Goal: Task Accomplishment & Management: Manage account settings

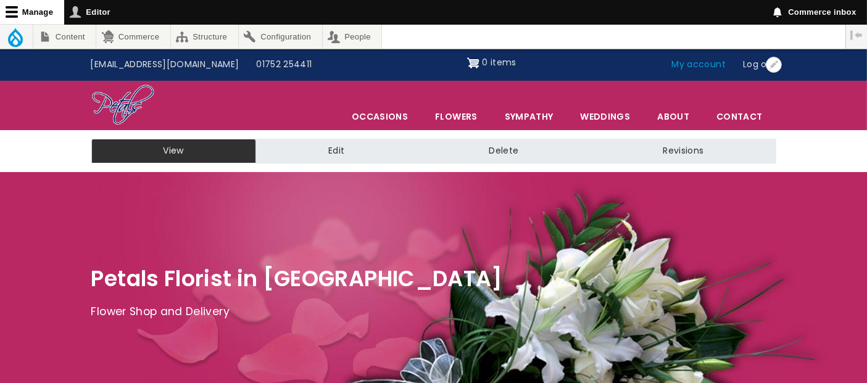
click at [708, 67] on link "My account" at bounding box center [699, 64] width 72 height 23
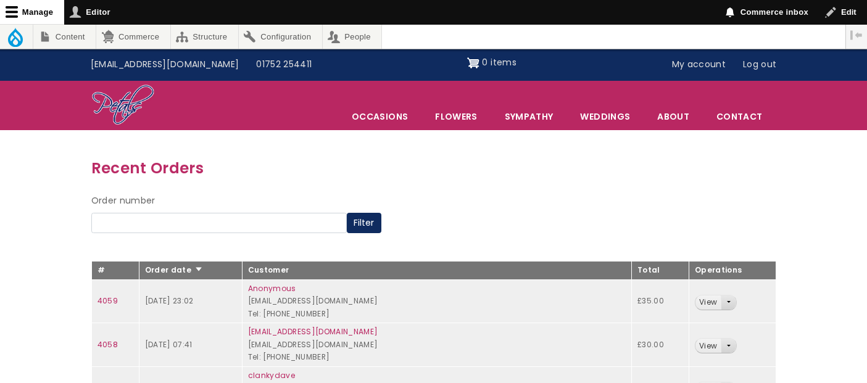
scroll to position [137, 0]
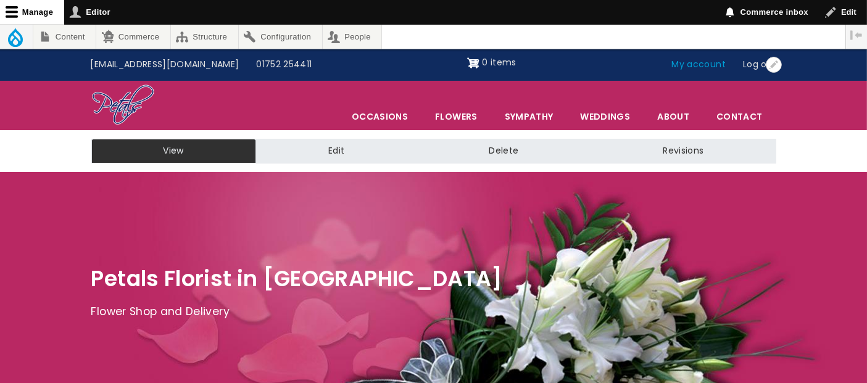
click at [701, 68] on link "My account" at bounding box center [699, 64] width 72 height 23
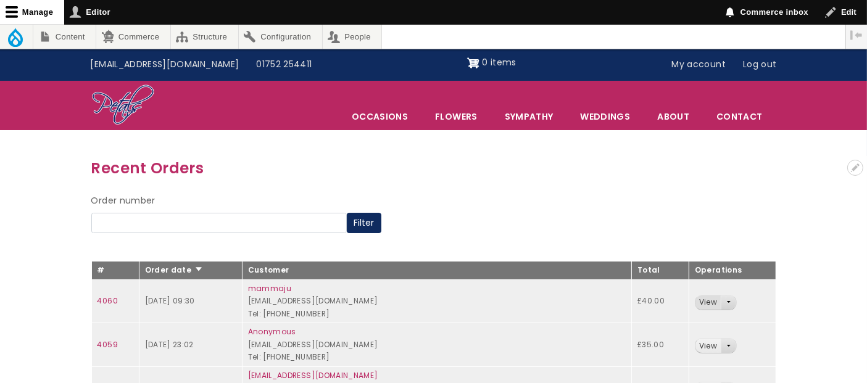
click at [695, 302] on link "View" at bounding box center [707, 302] width 25 height 14
